Goal: Task Accomplishment & Management: Use online tool/utility

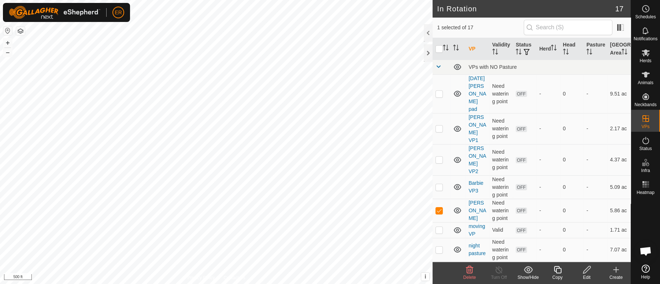
scroll to position [6383, 0]
click at [645, 51] on icon at bounding box center [645, 52] width 8 height 7
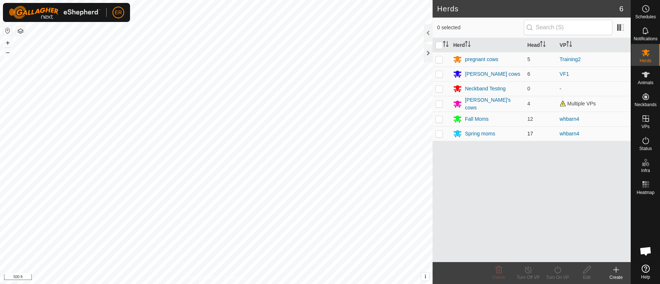
click at [439, 131] on p-checkbox at bounding box center [438, 134] width 7 height 6
checkbox input "true"
click at [528, 267] on icon at bounding box center [528, 269] width 7 height 7
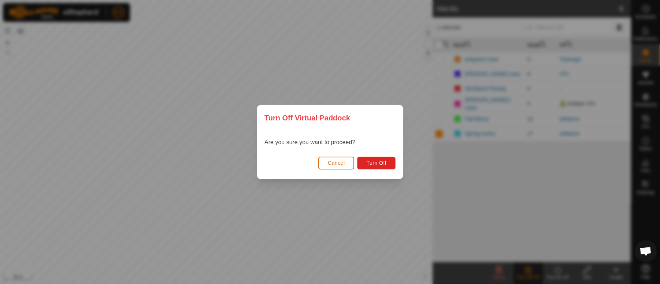
click at [337, 165] on span "Cancel" at bounding box center [336, 163] width 17 height 6
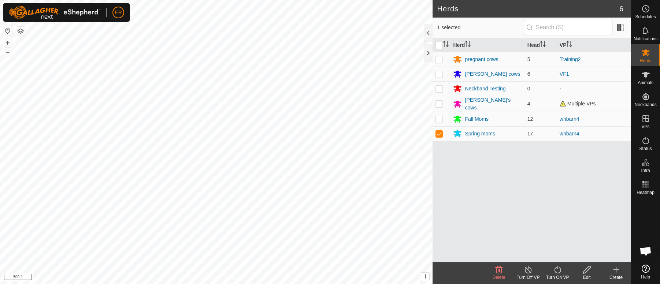
click at [559, 267] on icon at bounding box center [557, 269] width 9 height 9
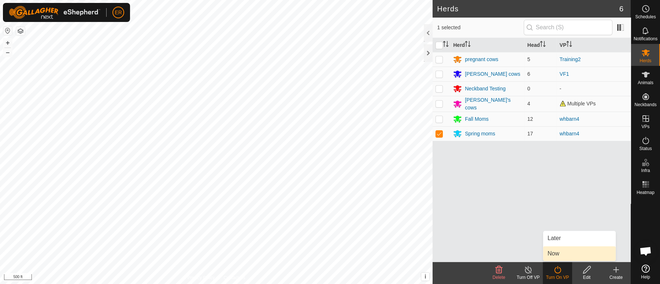
click at [555, 255] on link "Now" at bounding box center [579, 253] width 72 height 15
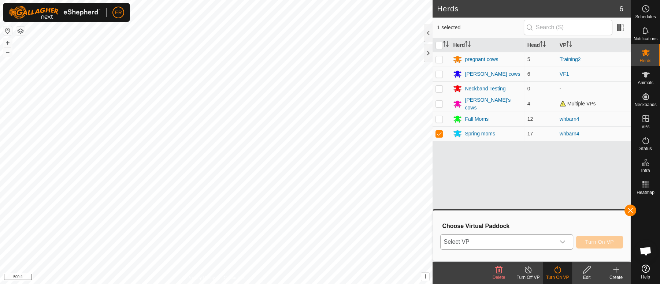
click at [562, 242] on icon "dropdown trigger" at bounding box center [562, 242] width 6 height 6
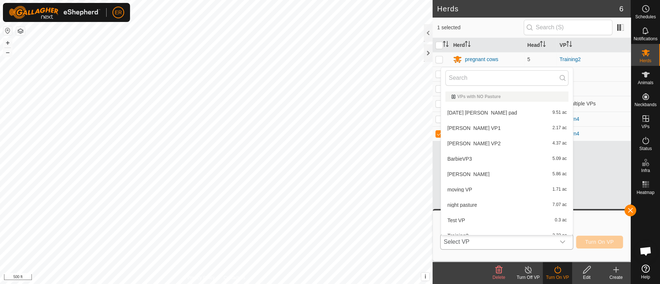
scroll to position [8, 0]
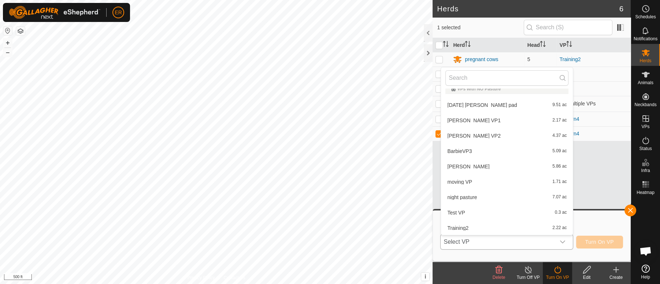
click at [456, 165] on li "Moisey's 5.86 ac" at bounding box center [507, 166] width 132 height 15
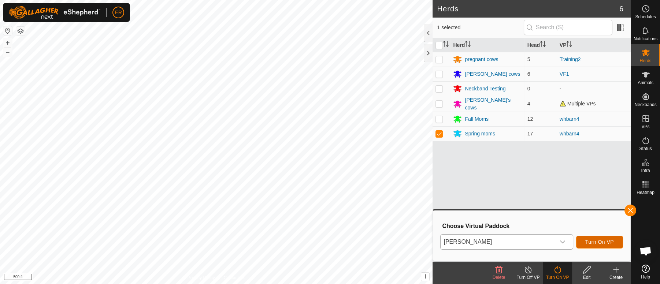
click at [603, 241] on span "Turn On VP" at bounding box center [599, 242] width 29 height 6
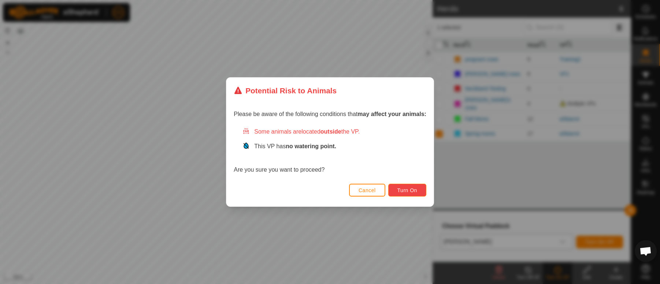
click at [398, 187] on button "Turn On" at bounding box center [407, 190] width 38 height 13
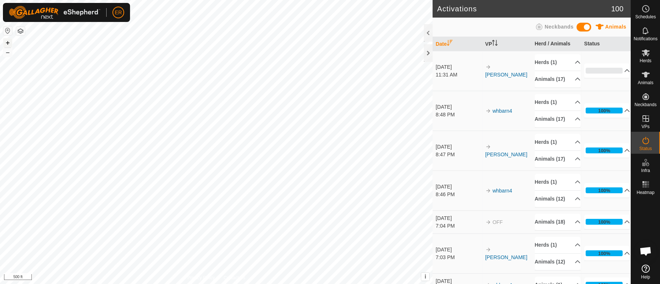
click at [7, 41] on button "+" at bounding box center [7, 42] width 9 height 9
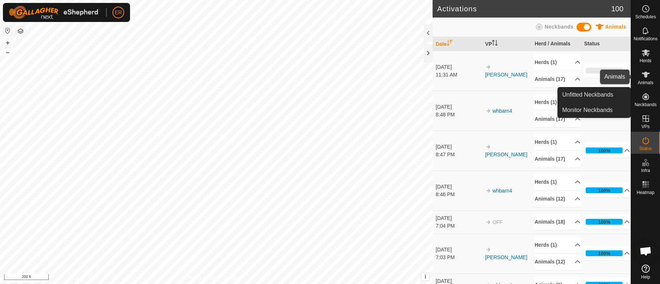
click at [642, 71] on icon at bounding box center [645, 74] width 9 height 9
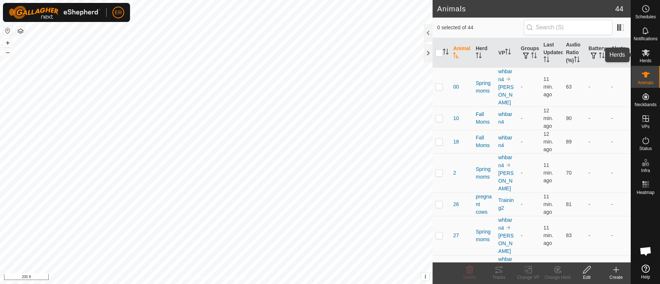
click at [644, 53] on icon at bounding box center [645, 52] width 8 height 7
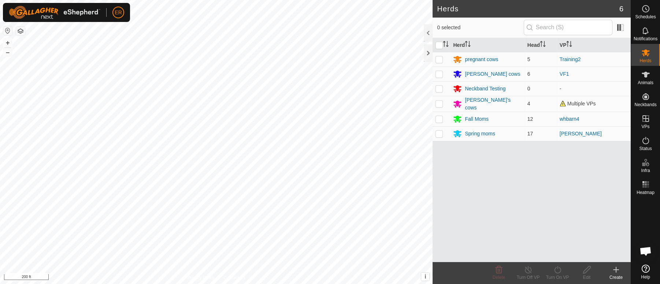
click at [644, 53] on icon at bounding box center [645, 52] width 8 height 7
click at [647, 77] on icon at bounding box center [645, 74] width 9 height 9
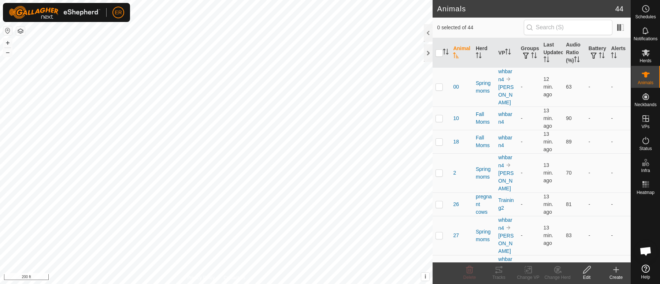
scroll to position [6383, 0]
